Goal: Transaction & Acquisition: Purchase product/service

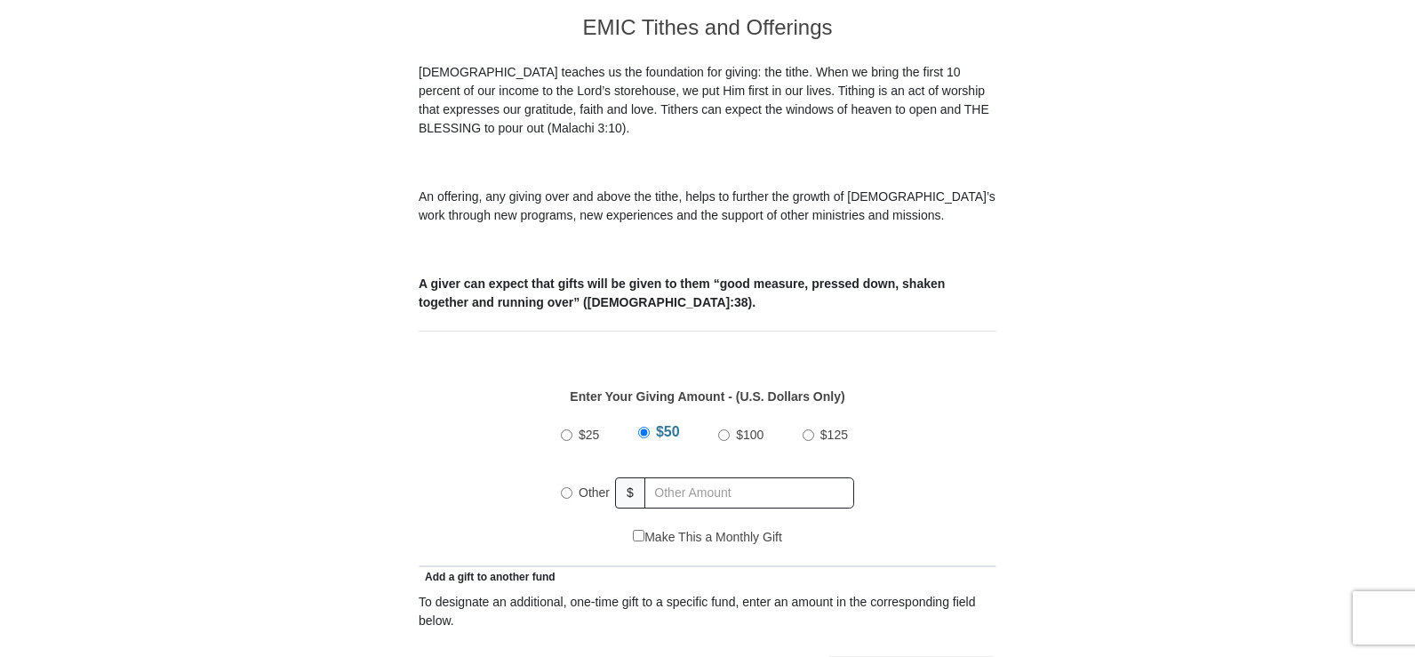
scroll to position [521, 0]
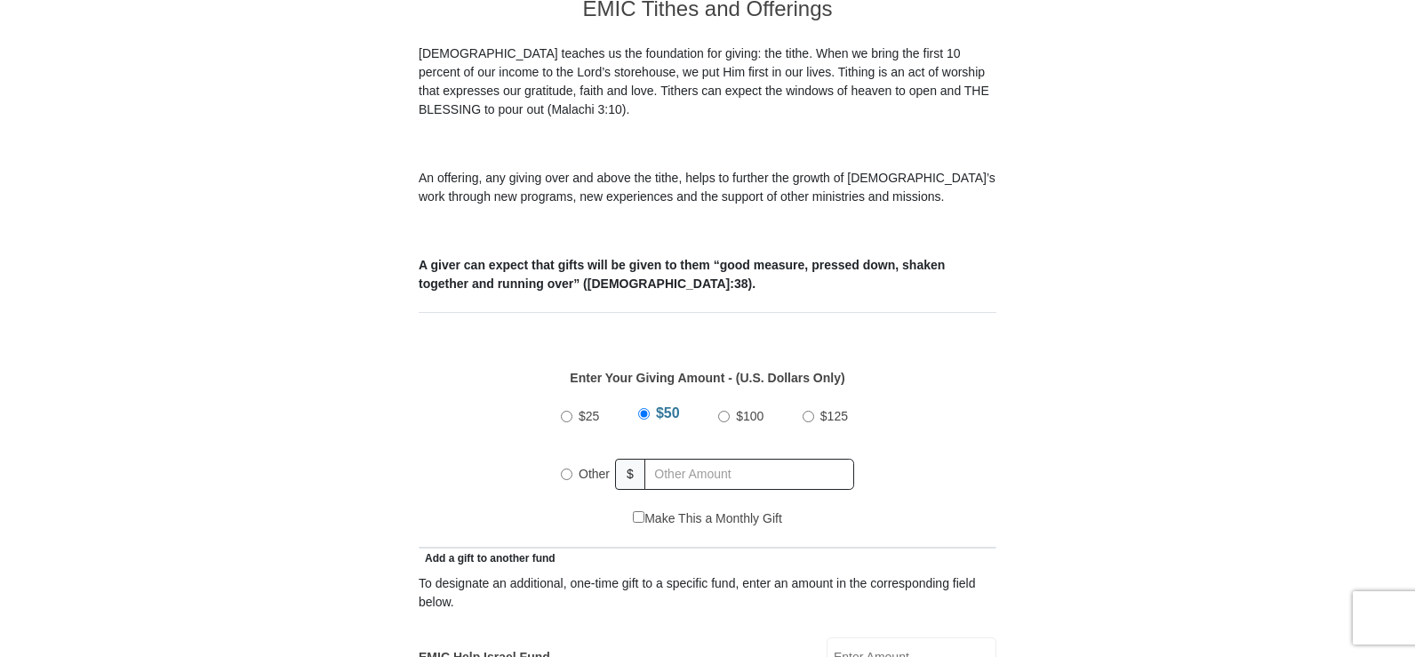
click at [565, 468] on input "Other" at bounding box center [567, 474] width 12 height 12
radio input "true"
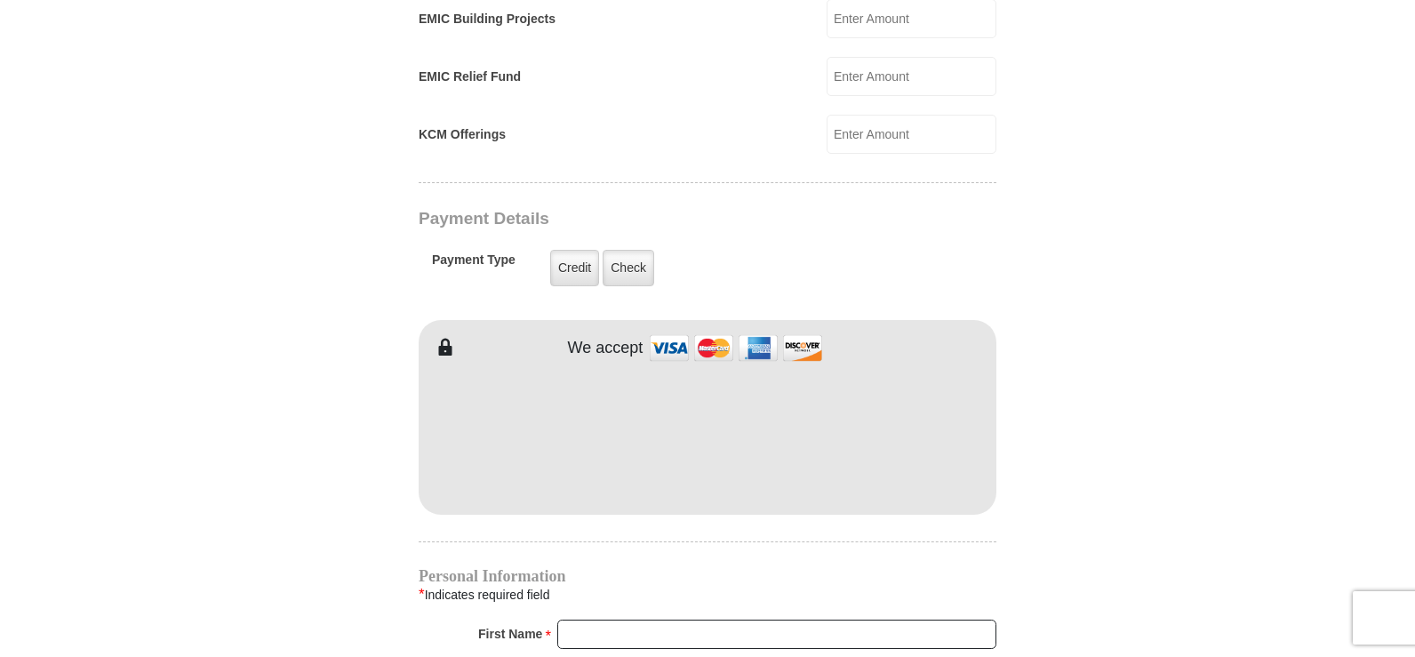
scroll to position [1348, 0]
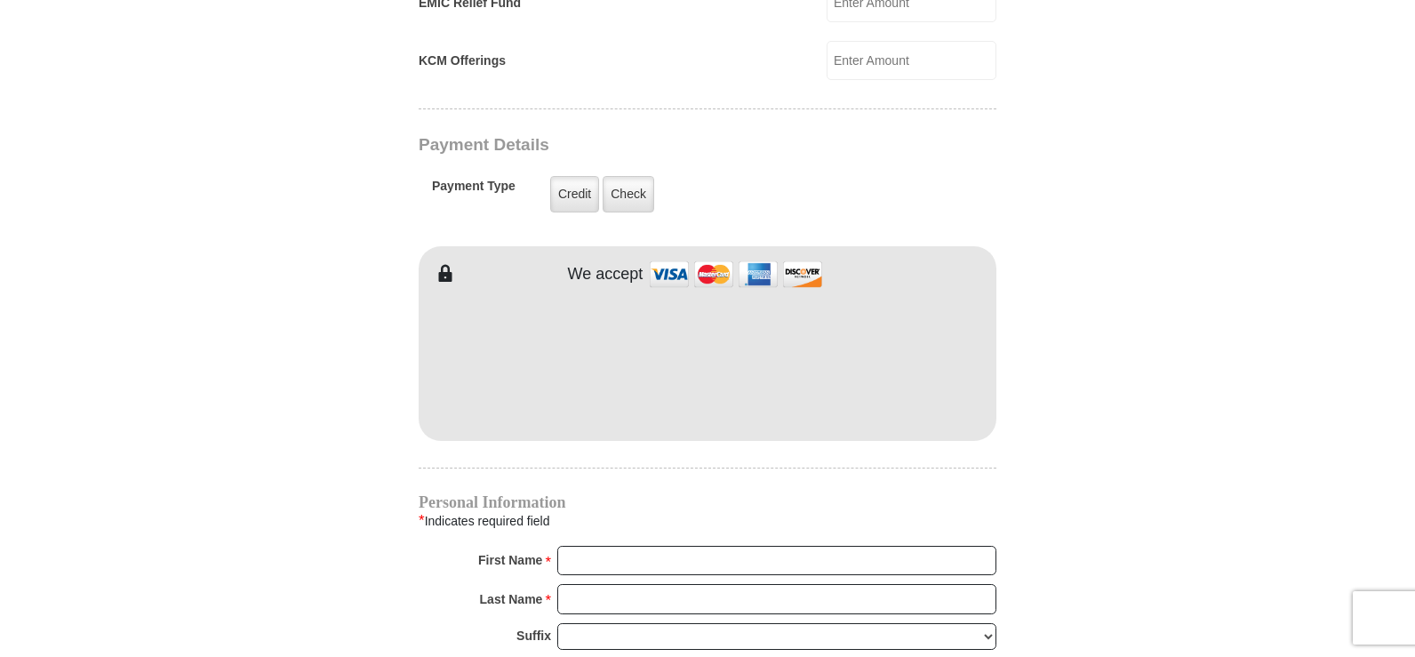
type input "32.00"
click at [594, 546] on input "First Name *" at bounding box center [776, 561] width 439 height 30
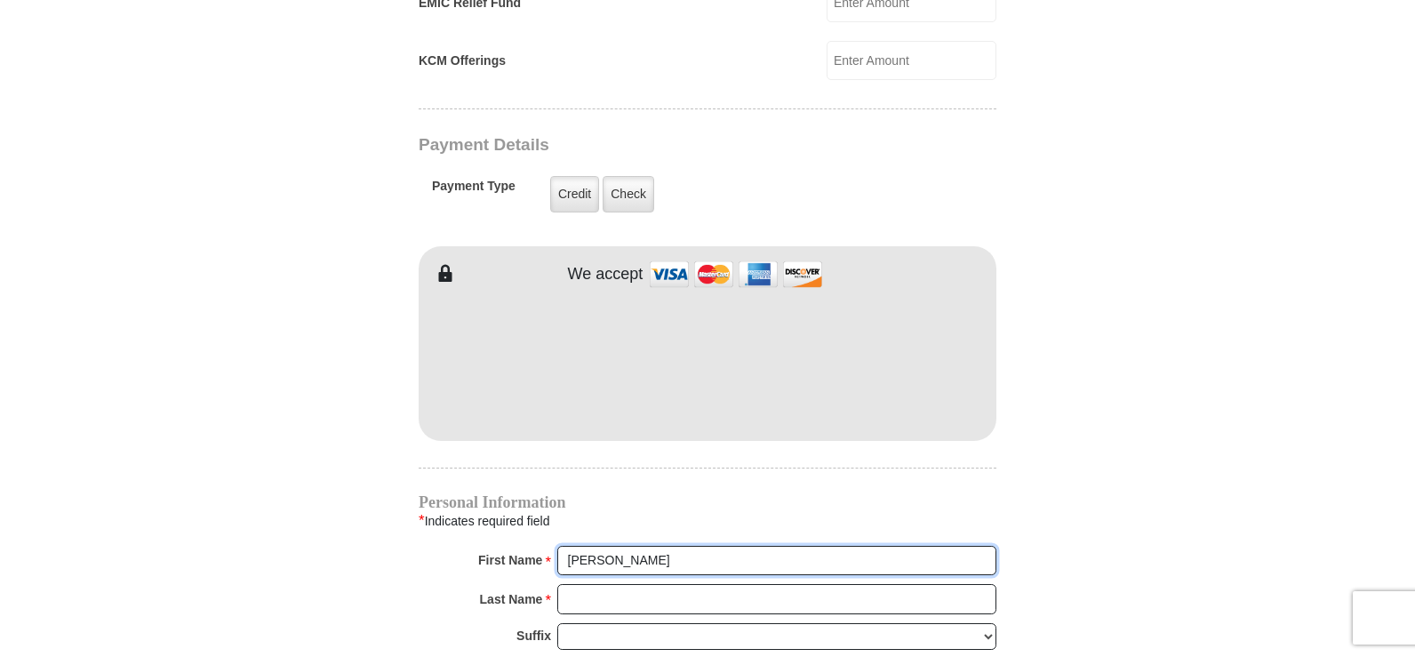
type input "[PERSON_NAME]"
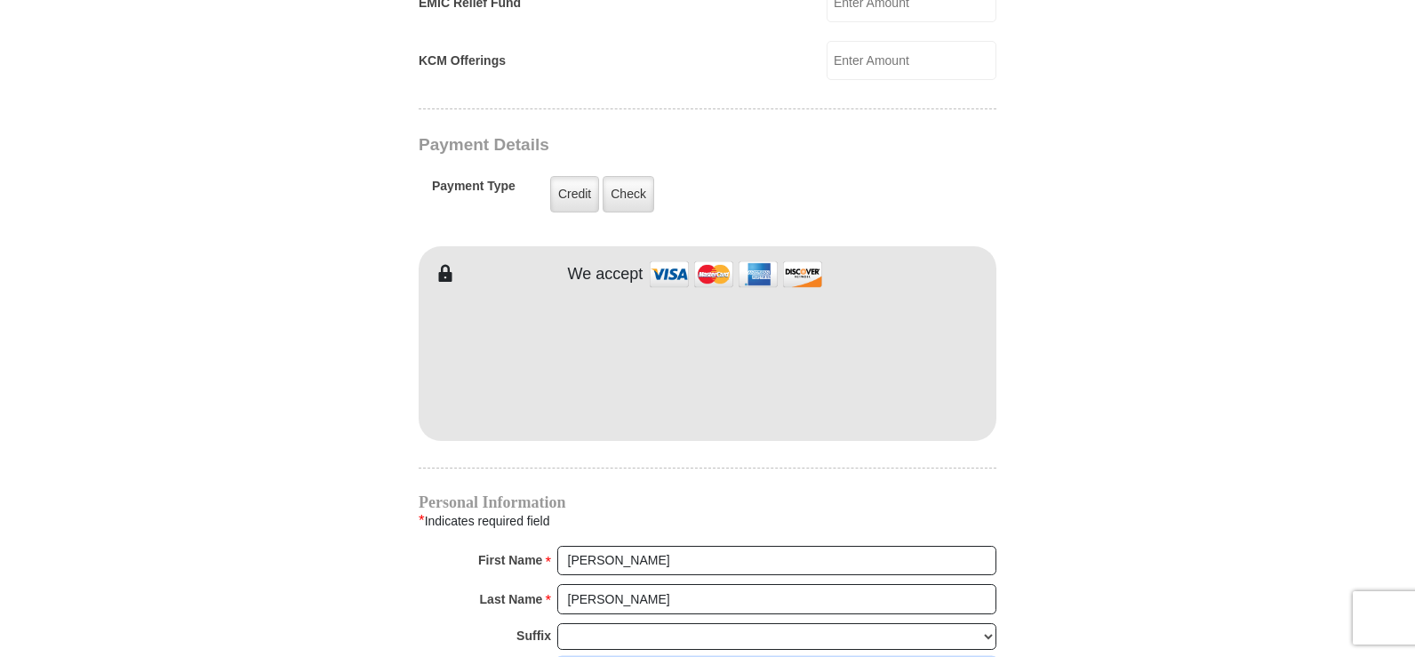
scroll to position [1352, 0]
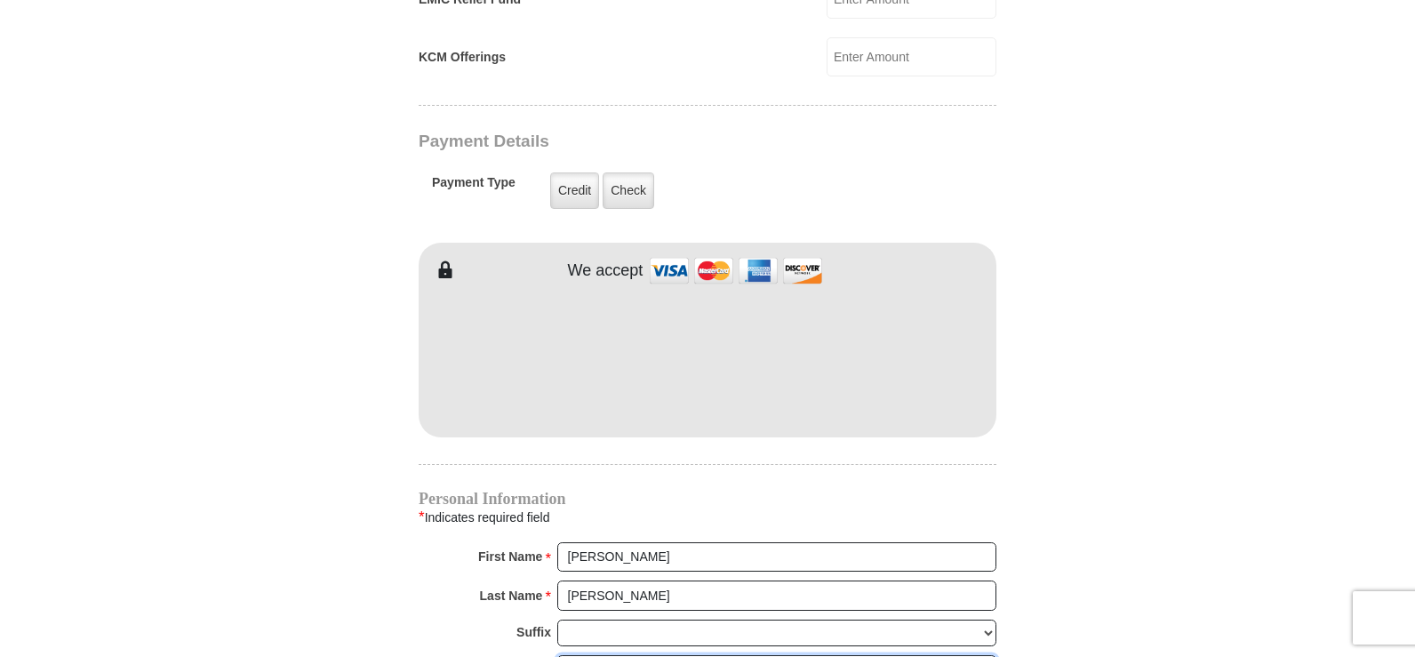
type input "tlb28698#[DOMAIN_NAME]"
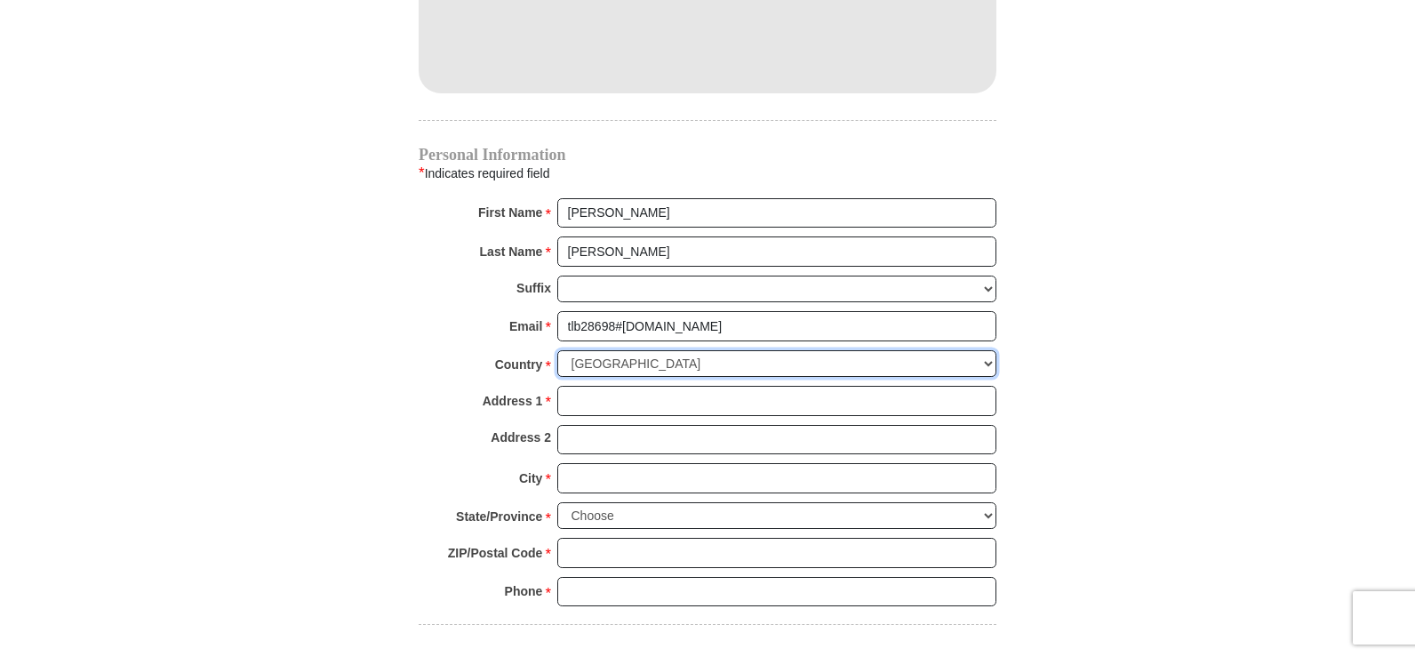
scroll to position [1710, 0]
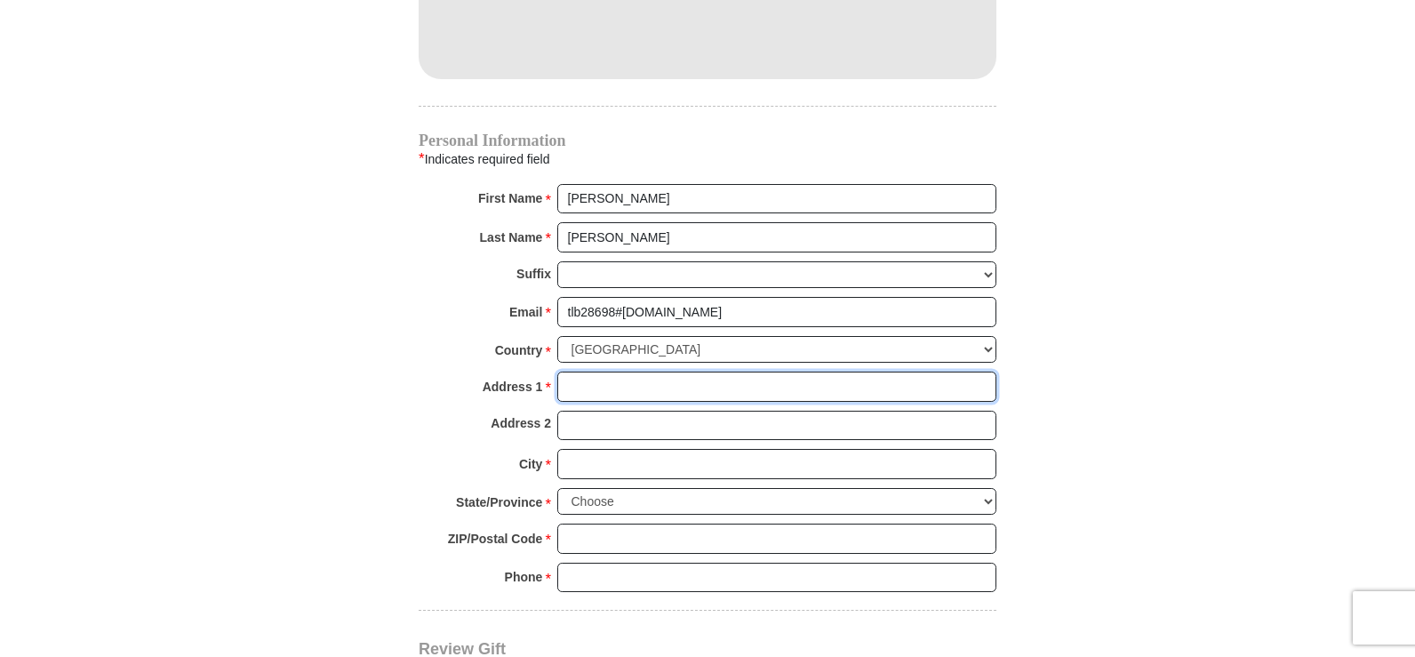
click at [628, 372] on input "Address 1 *" at bounding box center [776, 387] width 439 height 30
type input "[STREET_ADDRESS][PERSON_NAME]"
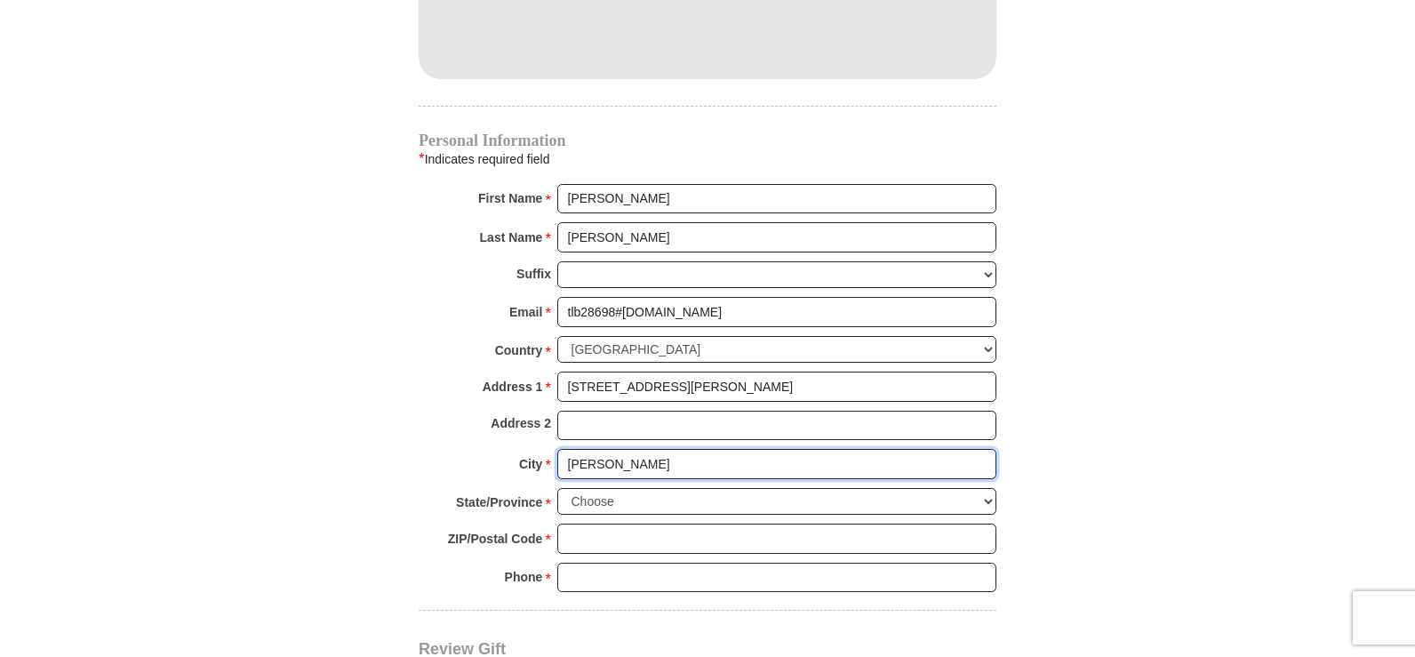
type input "[PERSON_NAME]"
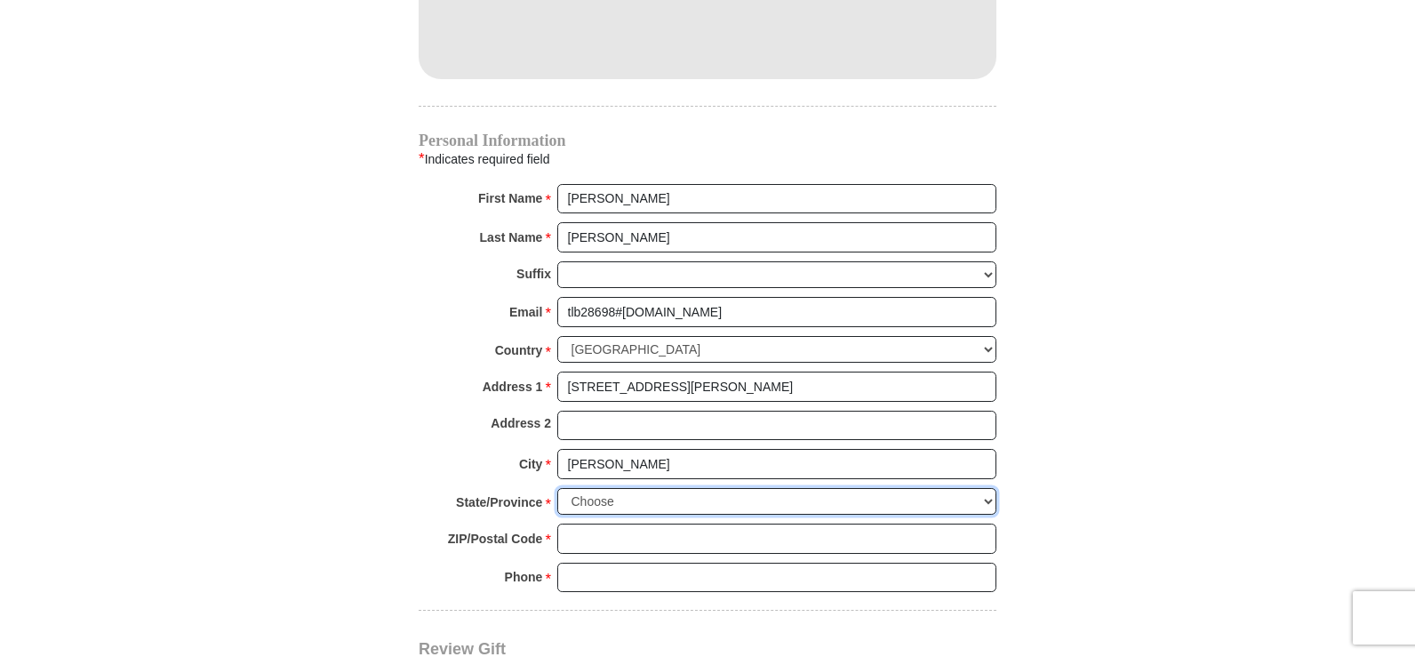
select select "TN"
type input "37725"
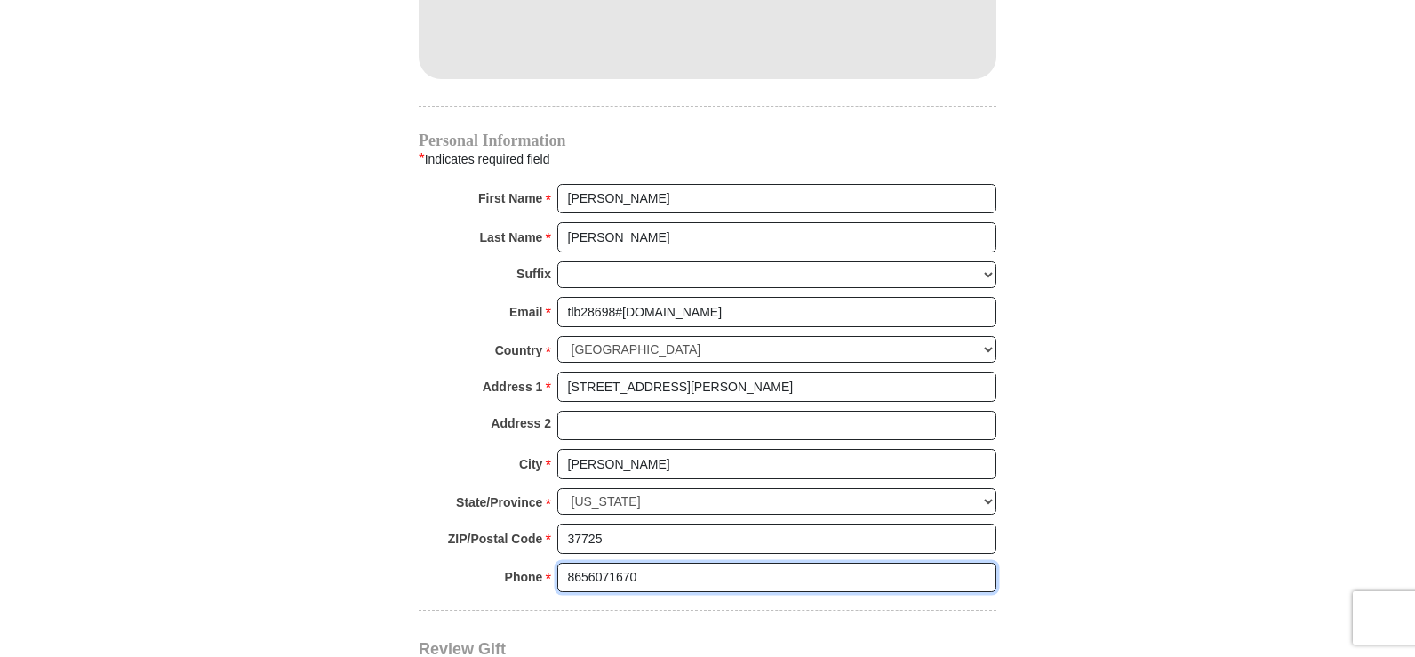
click at [588, 563] on input "8656071670" at bounding box center [776, 578] width 439 height 30
click at [612, 563] on input "865-6071670" at bounding box center [776, 578] width 439 height 30
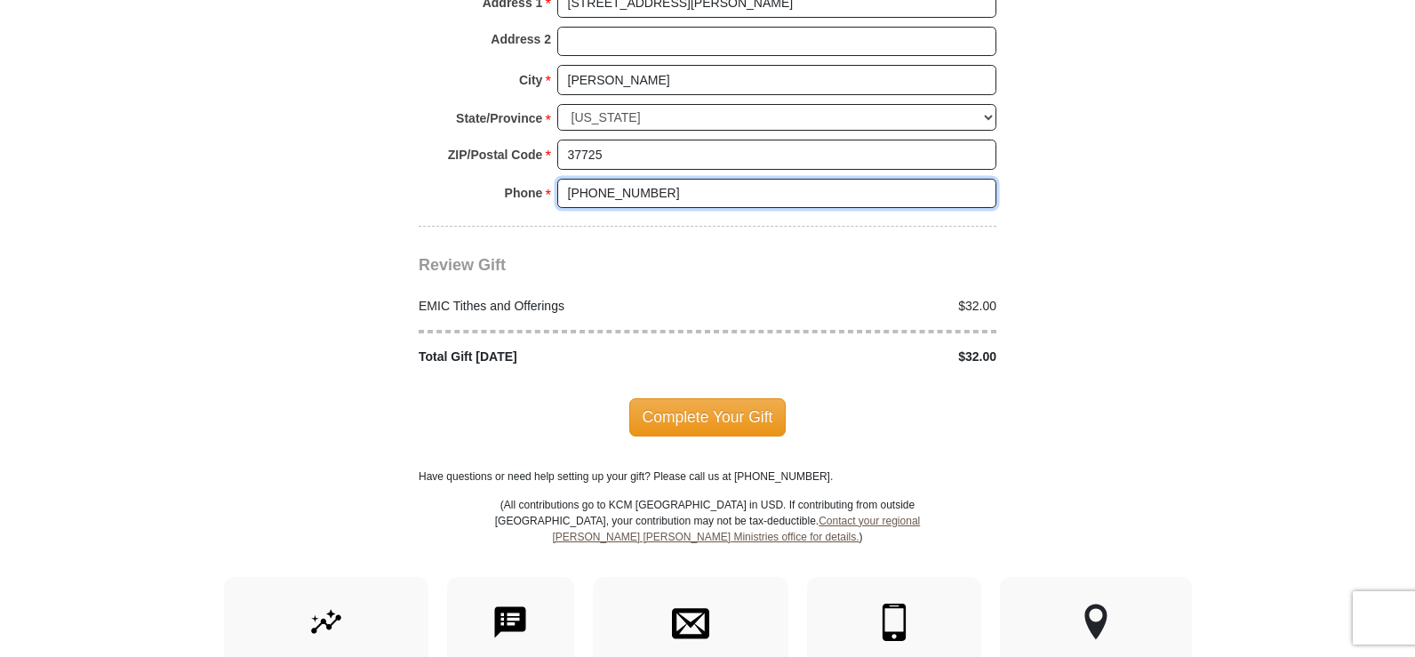
scroll to position [2103, 0]
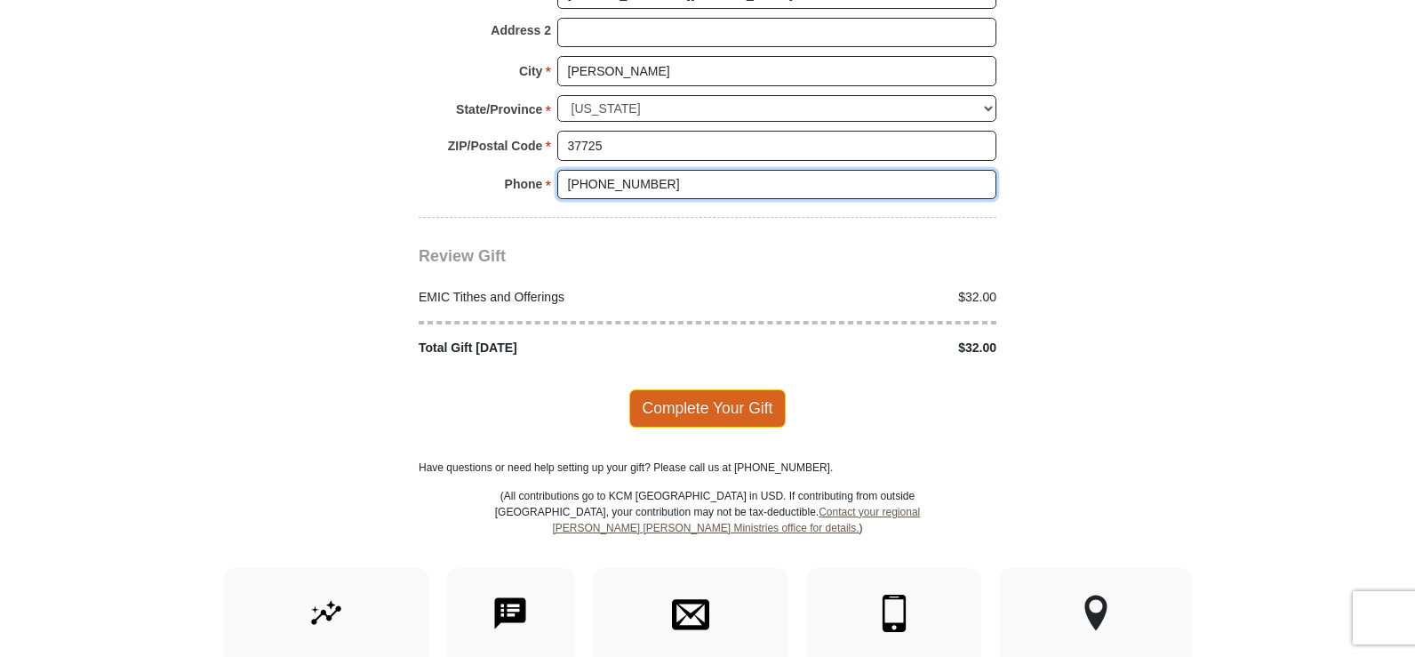
type input "[PHONE_NUMBER]"
click at [743, 389] on span "Complete Your Gift" at bounding box center [707, 407] width 157 height 37
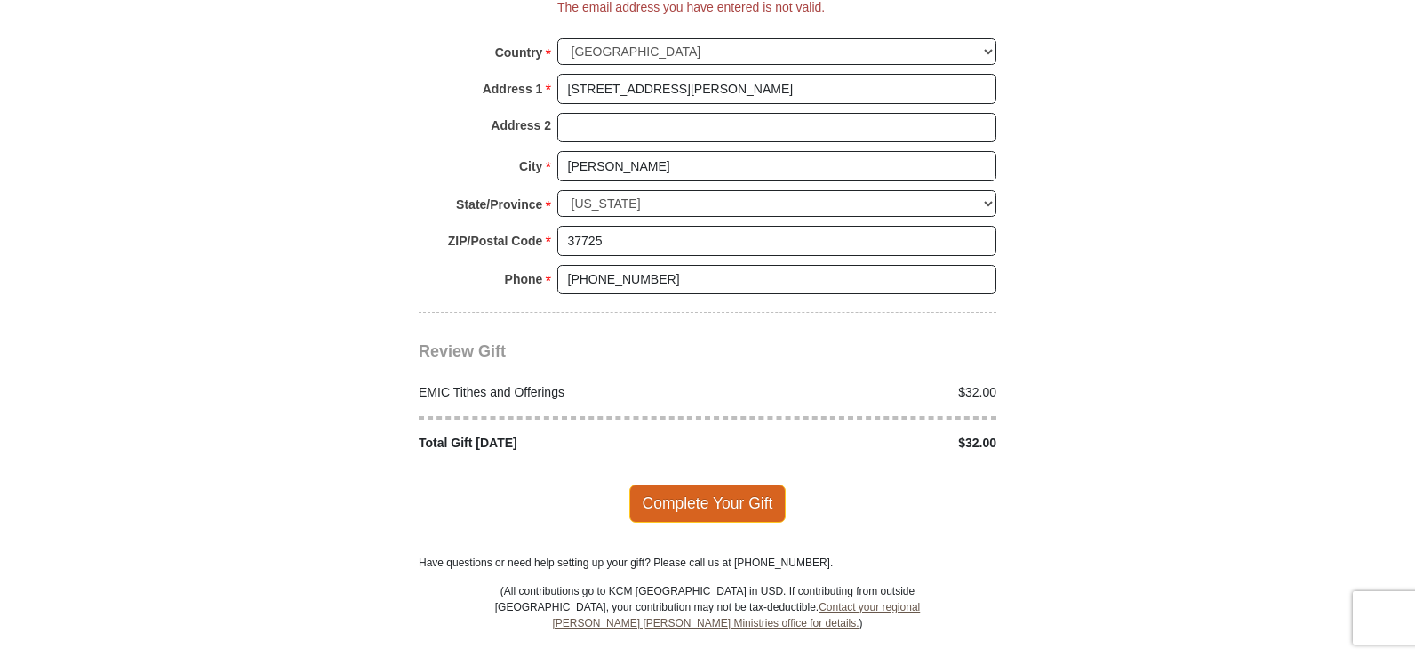
scroll to position [1971, 0]
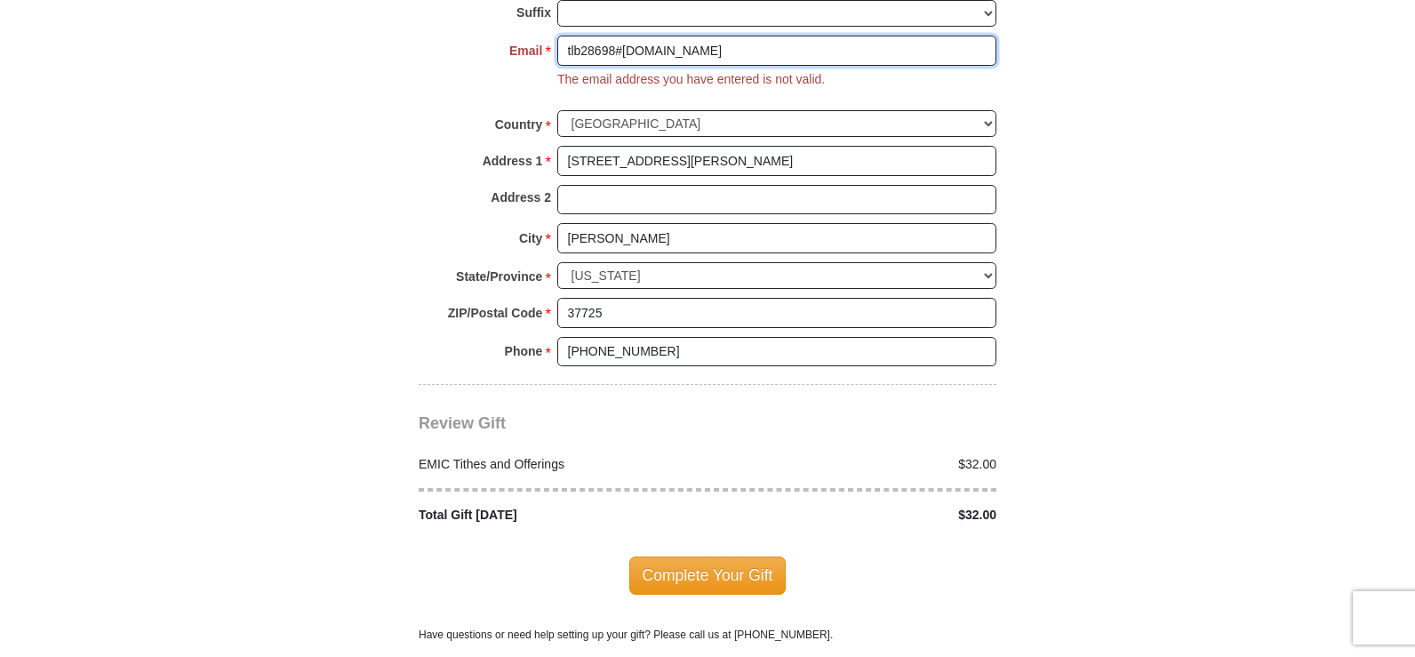
click at [619, 36] on input "tlb28698#[DOMAIN_NAME]" at bounding box center [776, 51] width 439 height 30
type input "[EMAIL_ADDRESS][DOMAIN_NAME]"
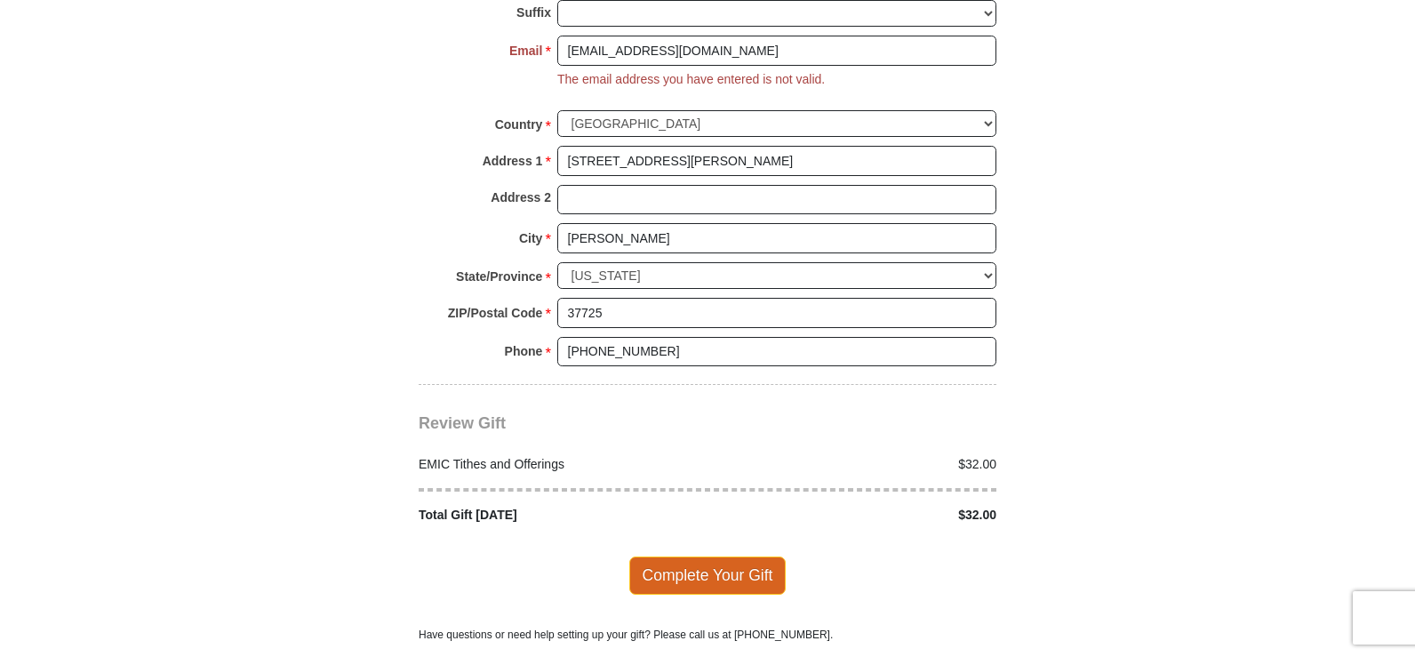
click at [677, 556] on span "Complete Your Gift" at bounding box center [707, 574] width 157 height 37
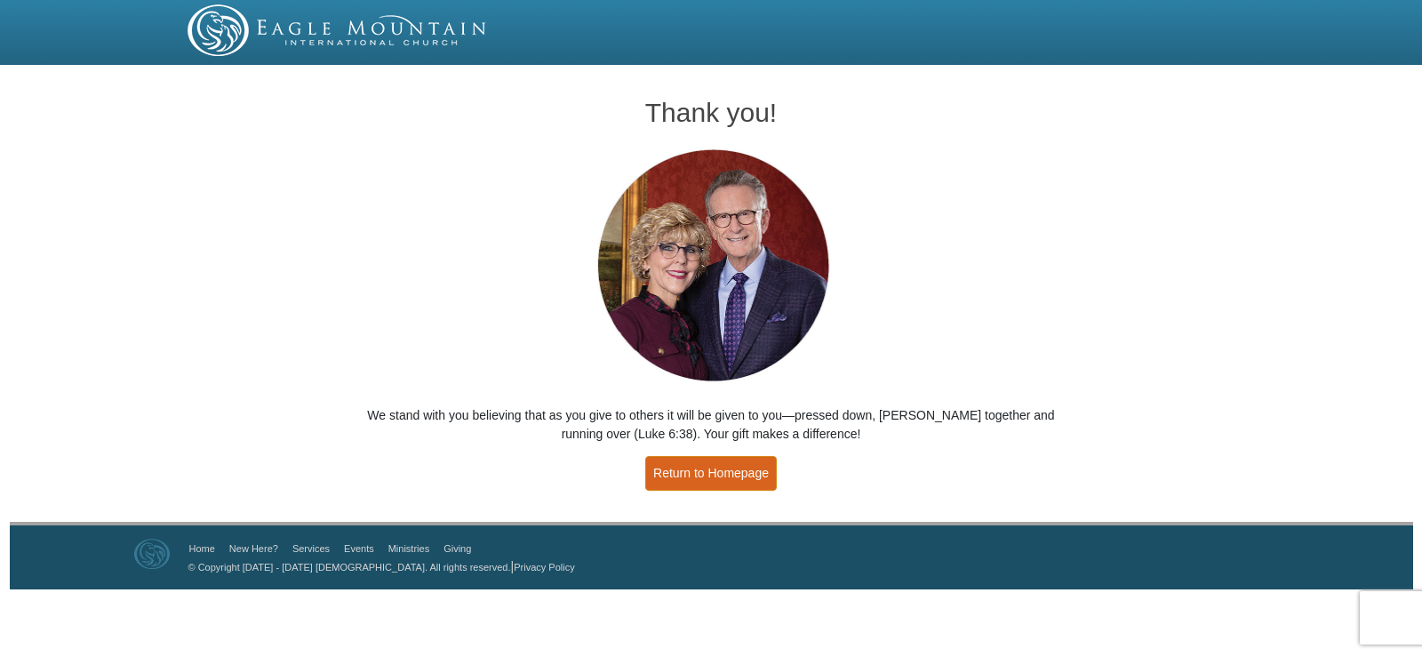
click at [725, 469] on link "Return to Homepage" at bounding box center [711, 473] width 132 height 35
